Goal: Transaction & Acquisition: Book appointment/travel/reservation

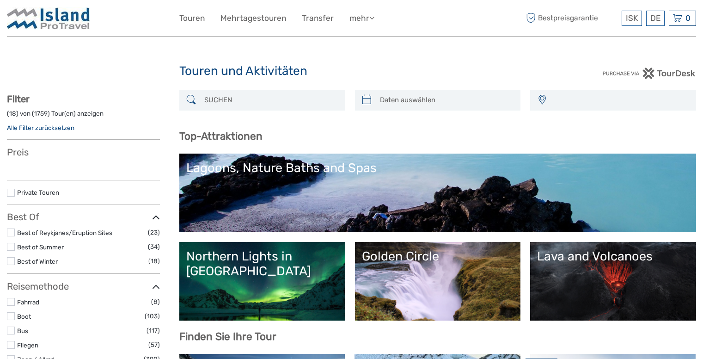
select select
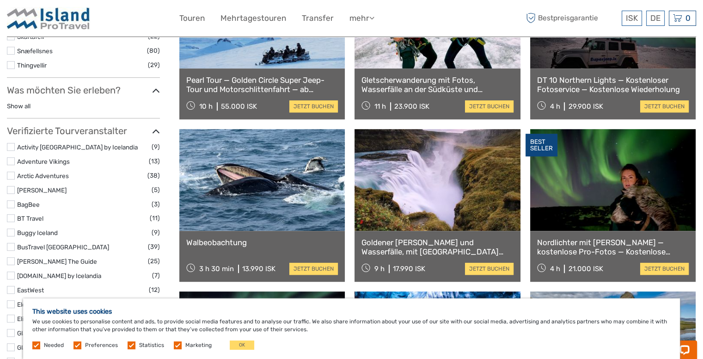
scroll to position [555, 0]
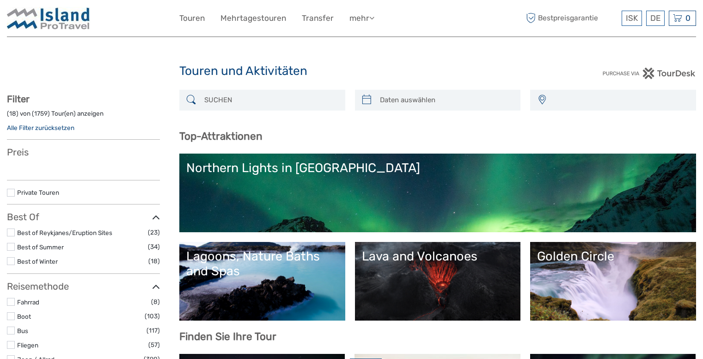
select select
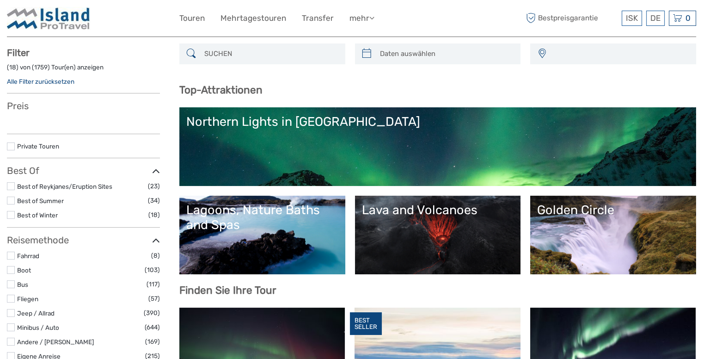
scroll to position [92, 0]
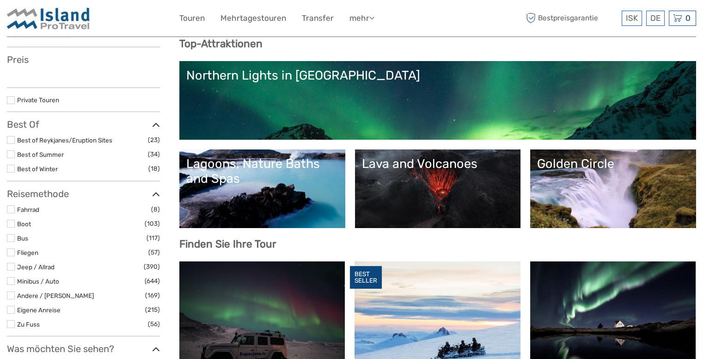
select select
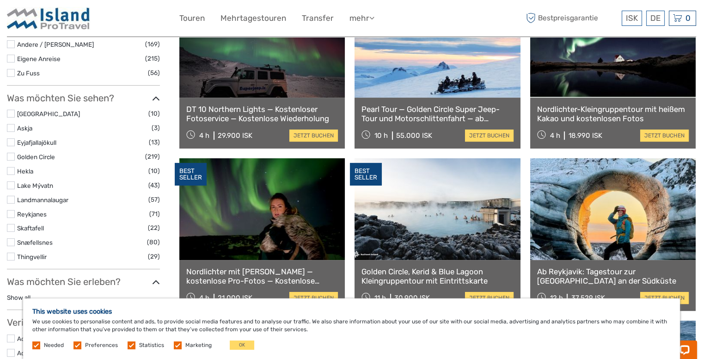
scroll to position [370, 0]
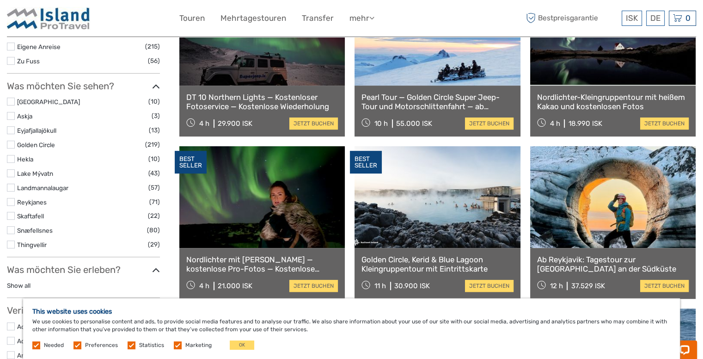
click at [14, 187] on label at bounding box center [11, 188] width 8 height 8
click at [0, 0] on input "checkbox" at bounding box center [0, 0] width 0 height 0
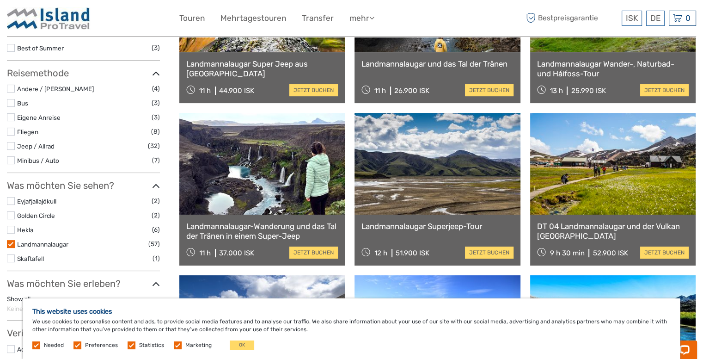
scroll to position [145, 0]
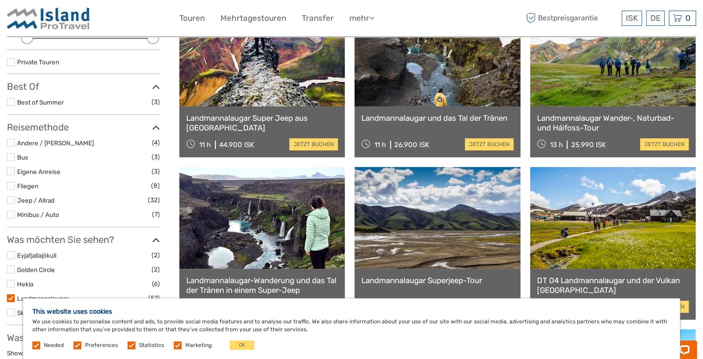
click at [631, 89] on link at bounding box center [613, 56] width 166 height 102
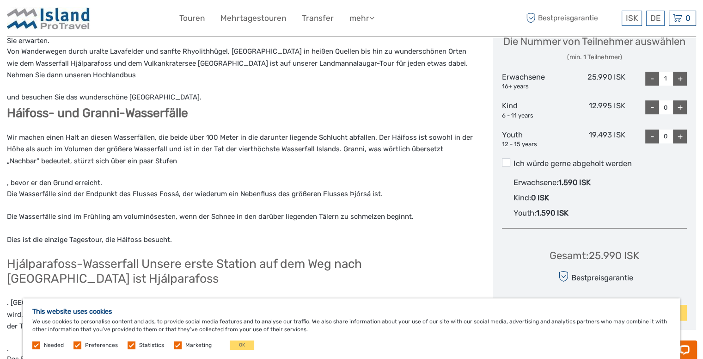
scroll to position [462, 0]
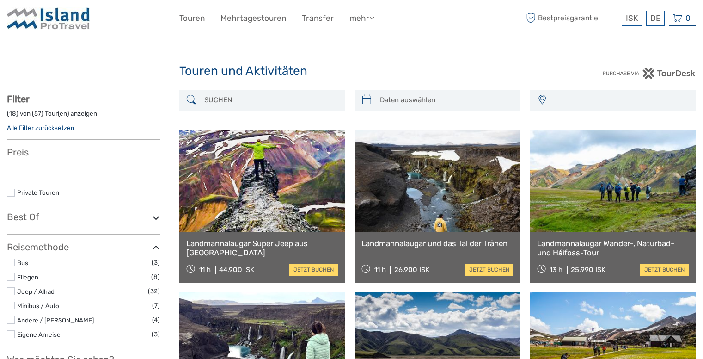
select select
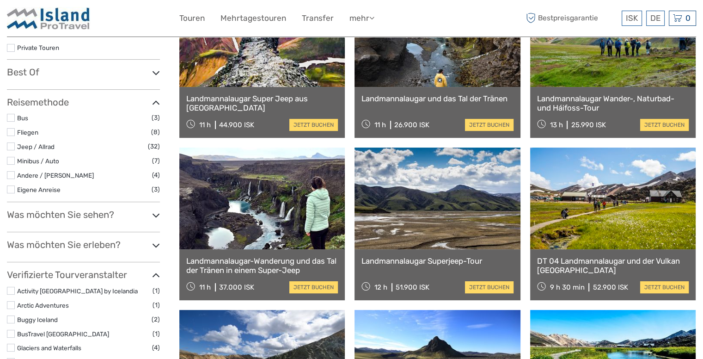
select select
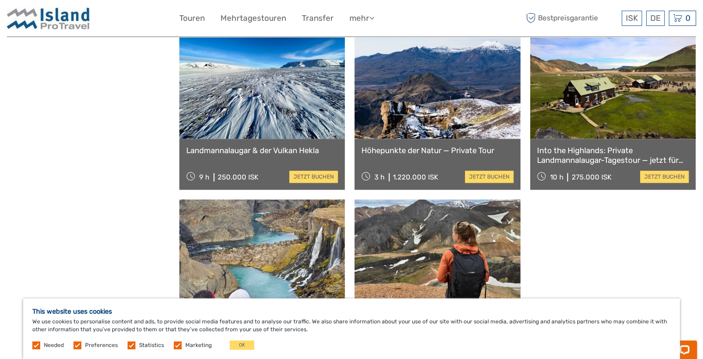
scroll to position [925, 0]
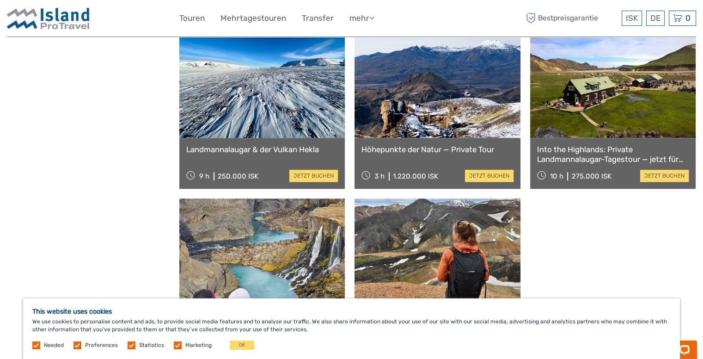
click at [520, 300] on div "Abenteuer in Landmannalaugar und den heißen Quellen - Reykjavík und Hella 13 h …" at bounding box center [438, 325] width 166 height 51
click at [514, 332] on link "jetzt buchen" at bounding box center [489, 338] width 49 height 12
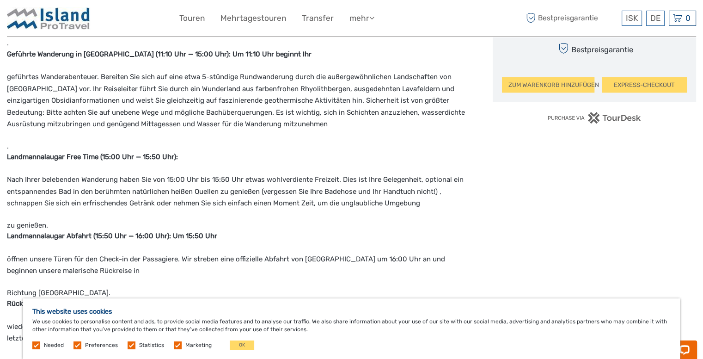
scroll to position [555, 0]
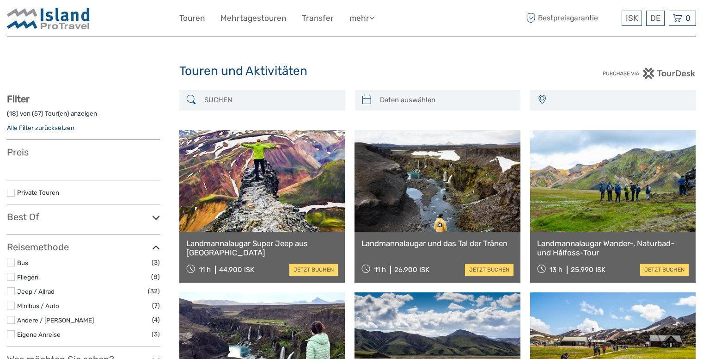
select select
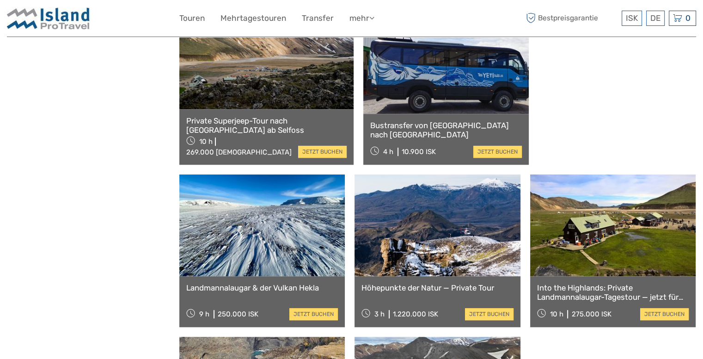
select select
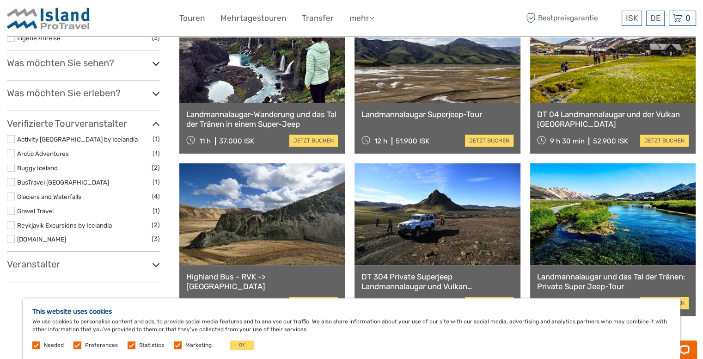
scroll to position [324, 0]
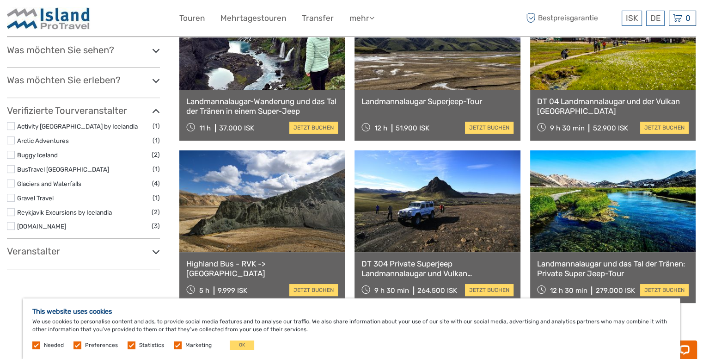
click at [156, 248] on icon at bounding box center [156, 252] width 8 height 12
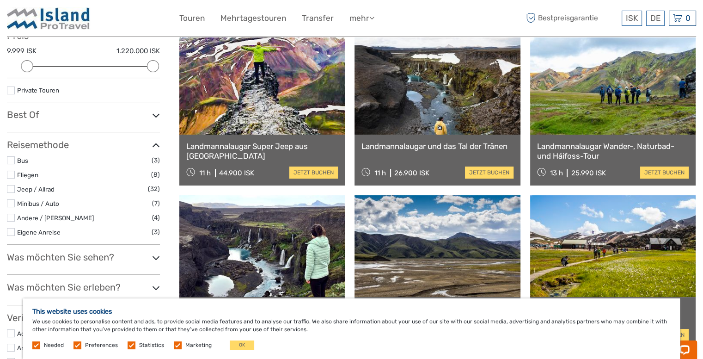
scroll to position [0, 0]
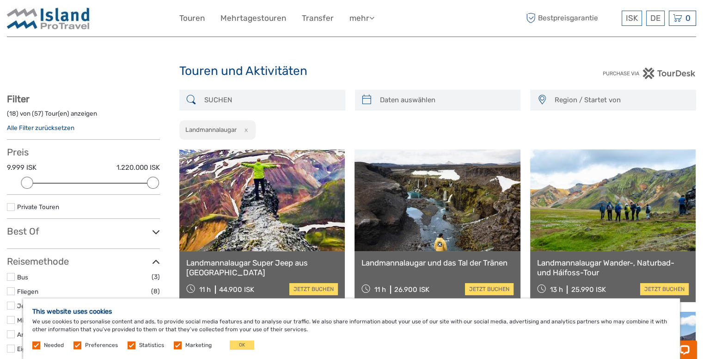
click at [249, 131] on button "x" at bounding box center [244, 130] width 12 height 10
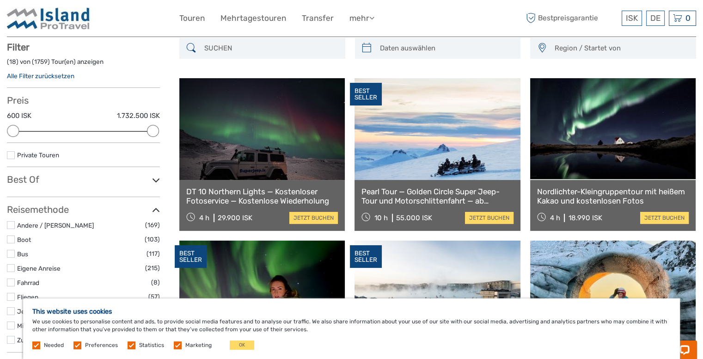
scroll to position [52, 0]
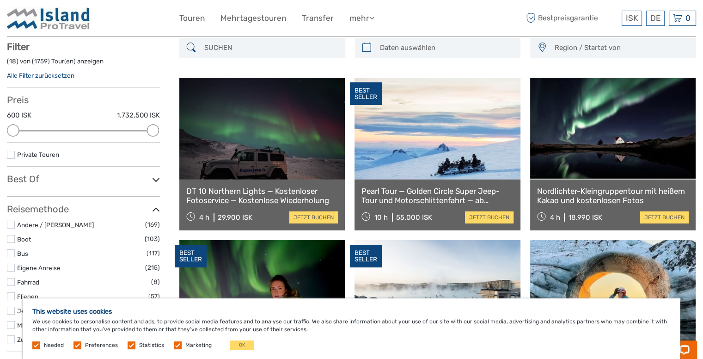
scroll to position [51, 0]
